Goal: Task Accomplishment & Management: Manage account settings

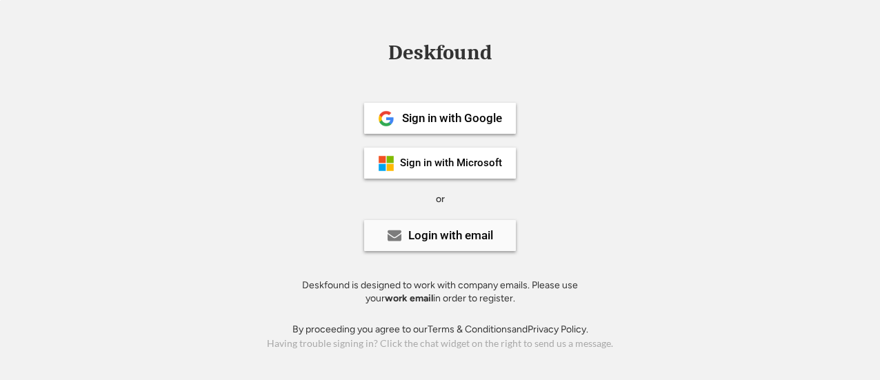
click at [408, 236] on div "Login with email" at bounding box center [450, 236] width 85 height 12
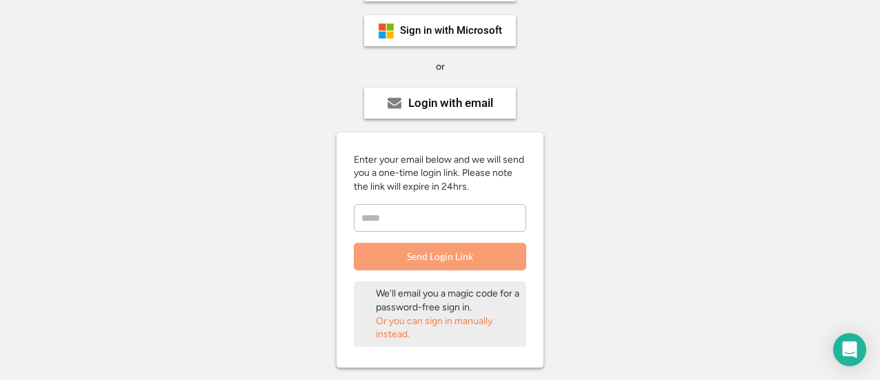
scroll to position [138, 0]
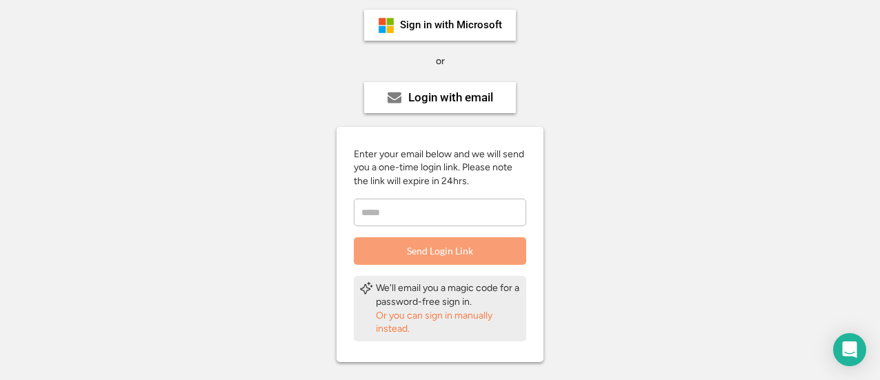
click at [403, 219] on input "email" at bounding box center [440, 213] width 173 height 28
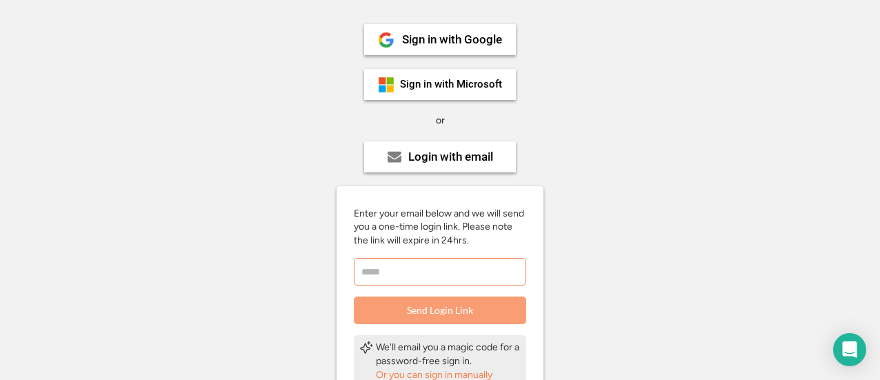
scroll to position [0, 0]
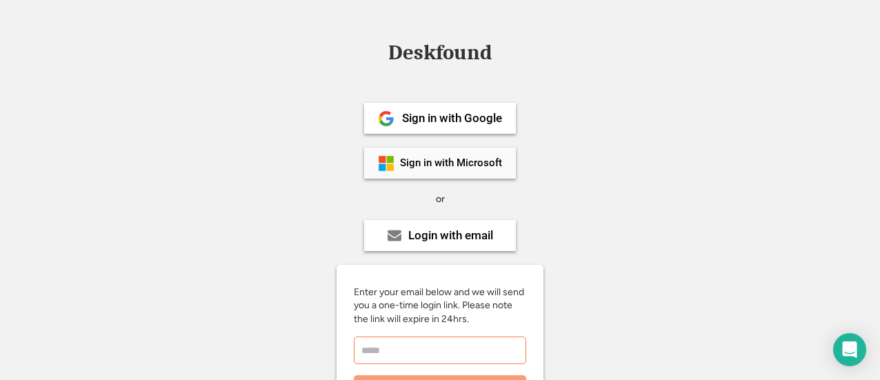
click at [416, 161] on div "Sign in with Microsoft" at bounding box center [451, 163] width 102 height 10
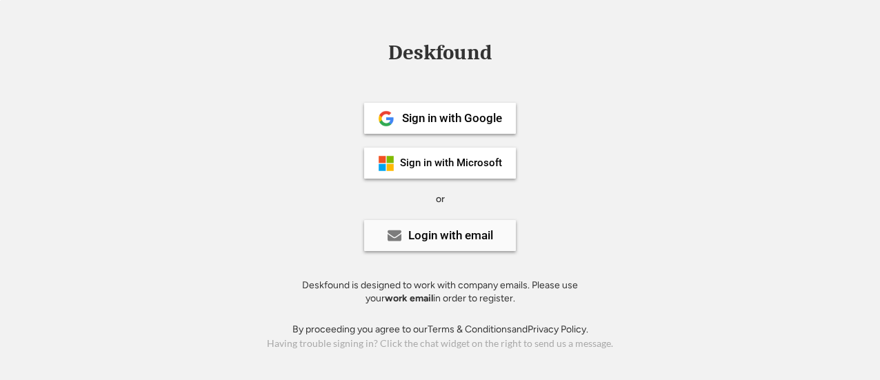
click at [446, 233] on div "Login with email" at bounding box center [450, 236] width 85 height 12
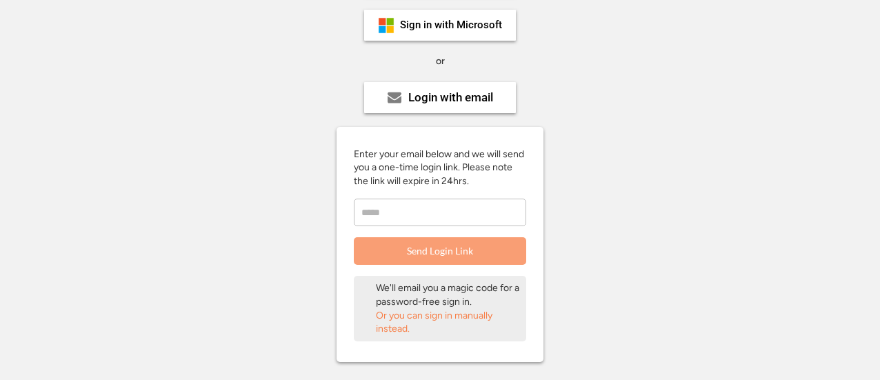
scroll to position [207, 0]
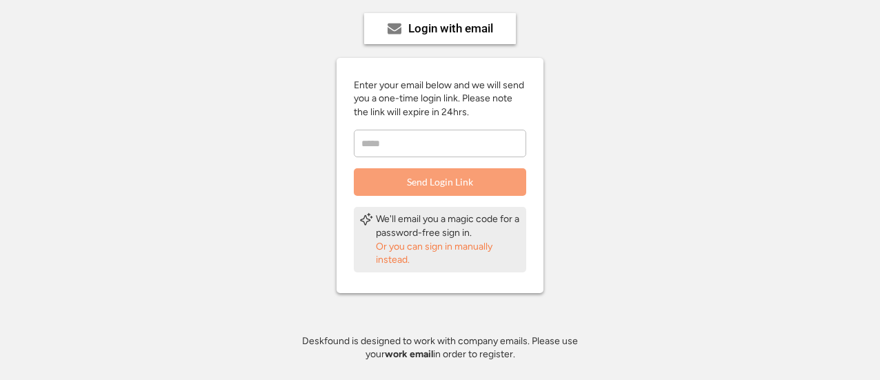
click at [432, 253] on div "Or you can sign in manually instead." at bounding box center [448, 253] width 145 height 27
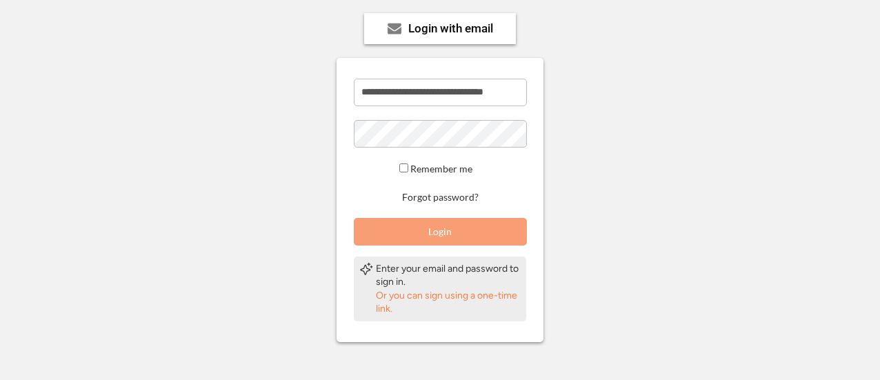
click at [433, 233] on button "Login" at bounding box center [440, 232] width 173 height 28
